Goal: Check status: Check status

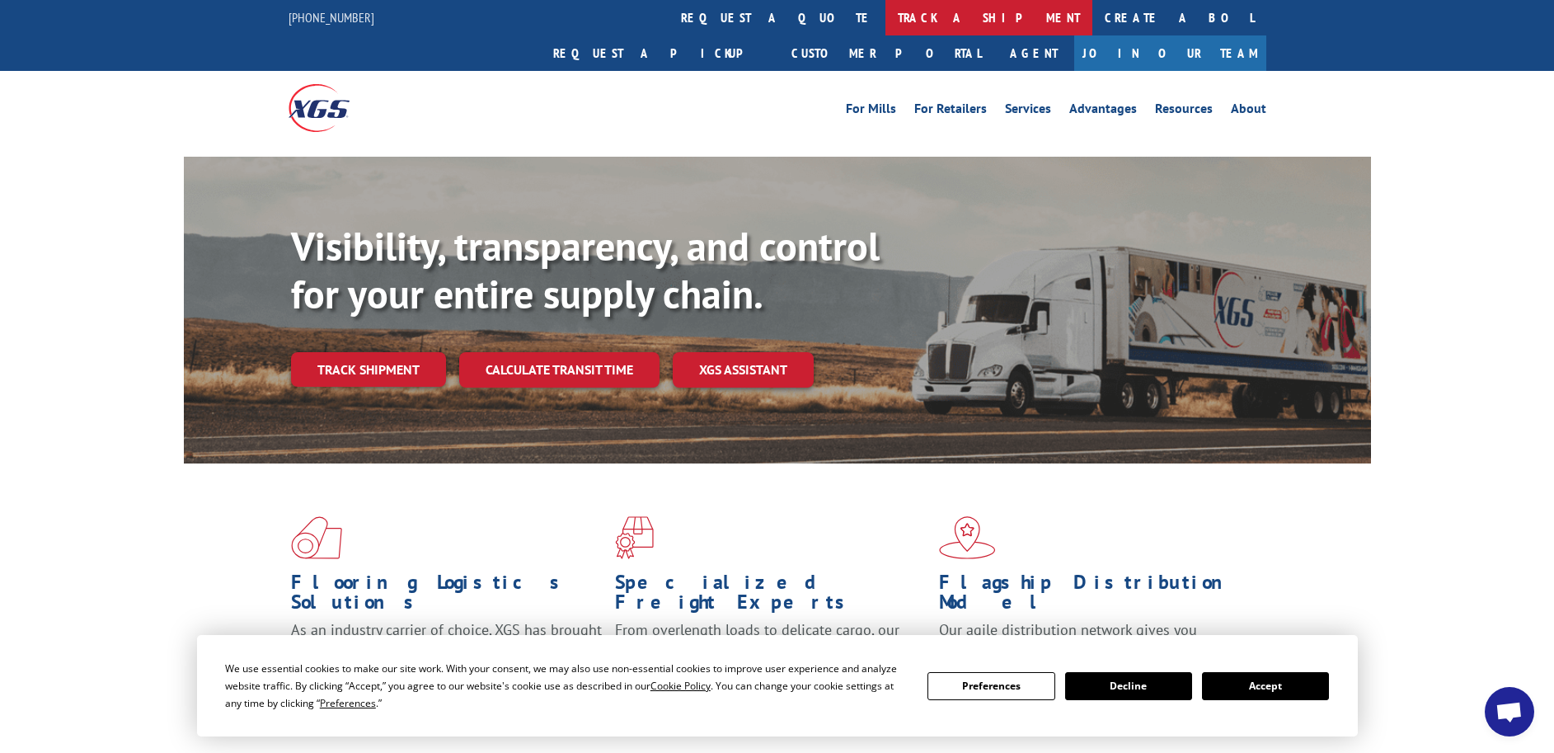
click at [885, 26] on link "track a shipment" at bounding box center [988, 17] width 207 height 35
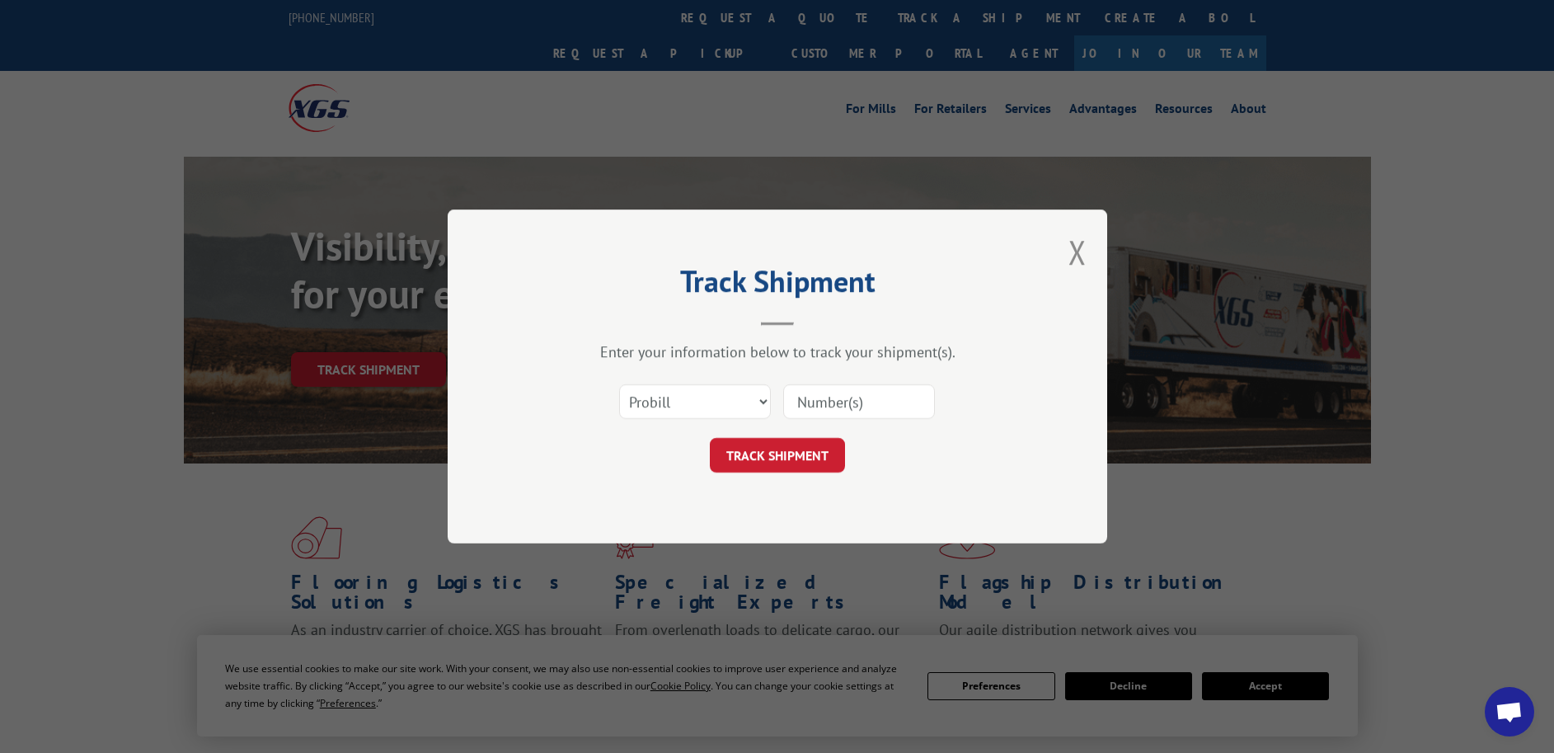
click at [809, 406] on input at bounding box center [859, 401] width 152 height 35
paste input "013925250507"
type input "013925250507"
click at [804, 456] on button "TRACK SHIPMENT" at bounding box center [777, 455] width 135 height 35
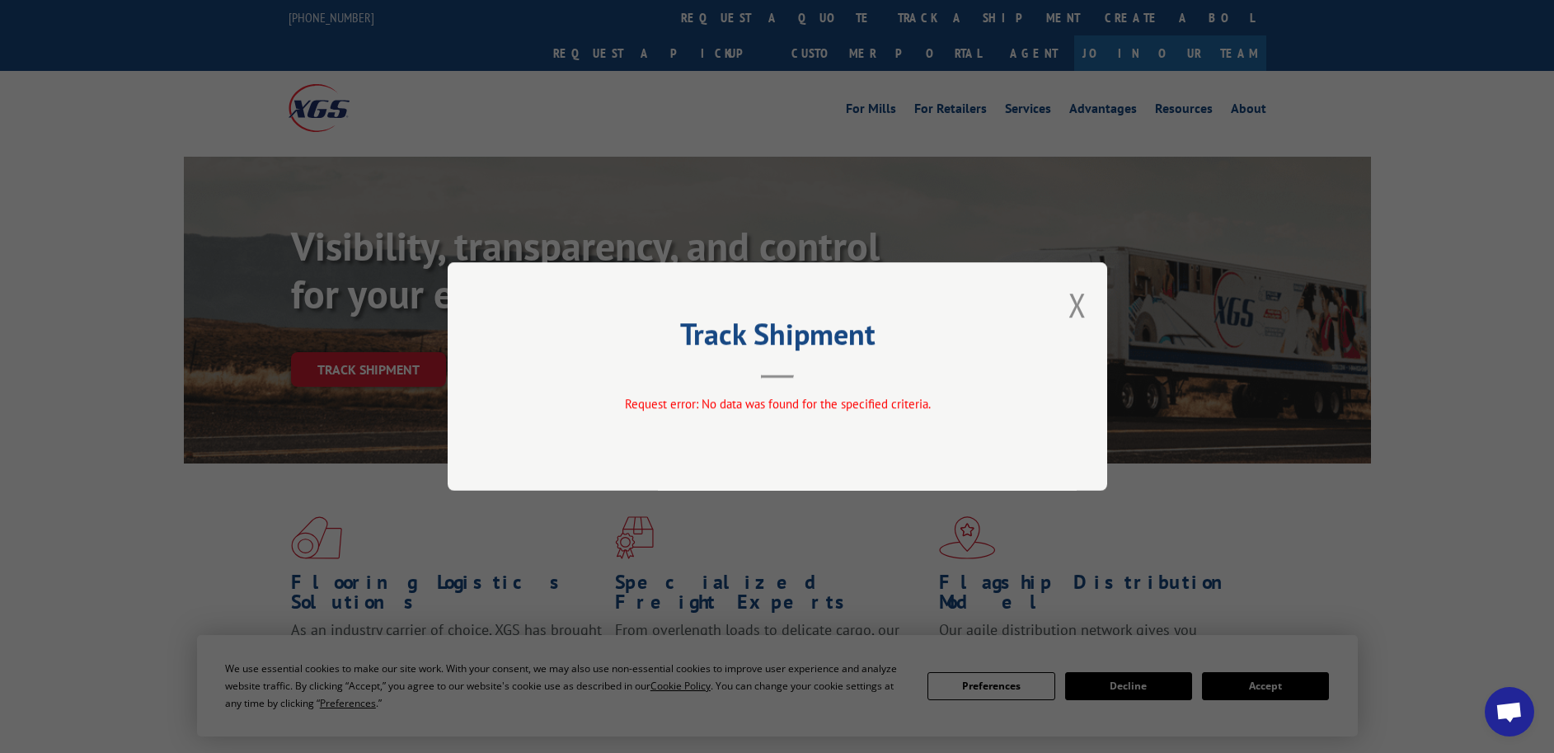
click at [1057, 310] on div "Track Shipment Request error: No data was found for the specified criteria." at bounding box center [778, 376] width 660 height 228
click at [1071, 305] on button "Close modal" at bounding box center [1077, 305] width 18 height 44
